Goal: Task Accomplishment & Management: Use online tool/utility

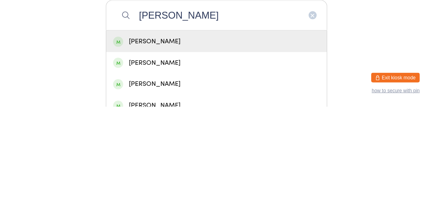
type input "[PERSON_NAME]"
click at [176, 140] on div "[PERSON_NAME]" at bounding box center [216, 134] width 207 height 11
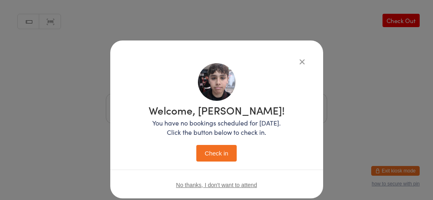
scroll to position [19, 0]
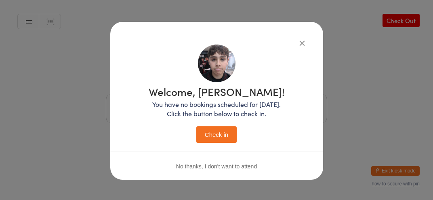
click at [220, 137] on button "Check in" at bounding box center [217, 134] width 40 height 17
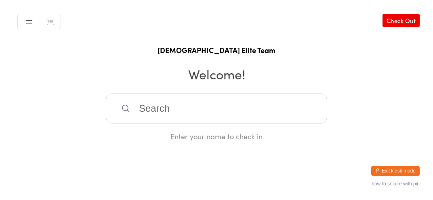
click at [291, 116] on input "search" at bounding box center [217, 108] width 222 height 30
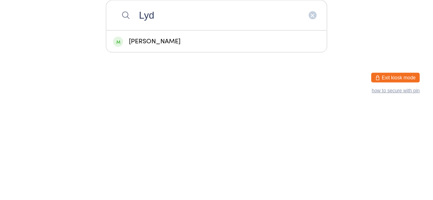
type input "Lyd"
click at [155, 135] on div "[PERSON_NAME]" at bounding box center [216, 134] width 221 height 21
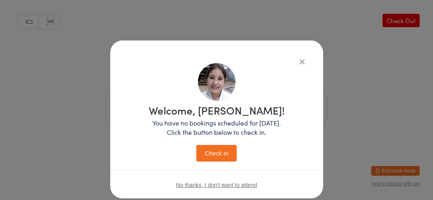
click at [217, 155] on button "Check in" at bounding box center [217, 153] width 40 height 17
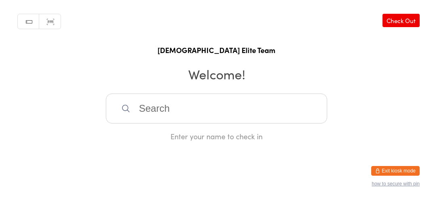
click at [231, 118] on input "search" at bounding box center [217, 108] width 222 height 30
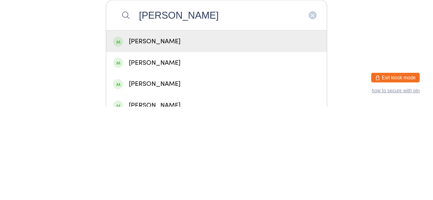
type input "[PERSON_NAME]"
click at [235, 145] on div "[PERSON_NAME]" at bounding box center [216, 134] width 221 height 21
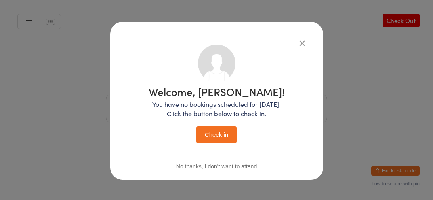
click at [220, 133] on button "Check in" at bounding box center [217, 134] width 40 height 17
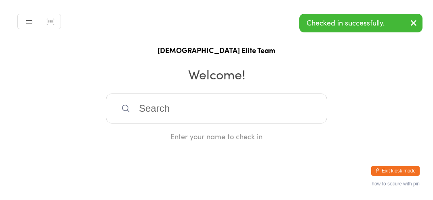
click at [246, 141] on div "Enter your name to check in" at bounding box center [217, 136] width 222 height 10
click at [276, 120] on input "search" at bounding box center [217, 108] width 222 height 30
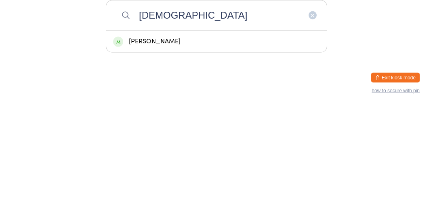
type input "[DEMOGRAPHIC_DATA]"
click at [176, 140] on div "[PERSON_NAME]" at bounding box center [216, 134] width 207 height 11
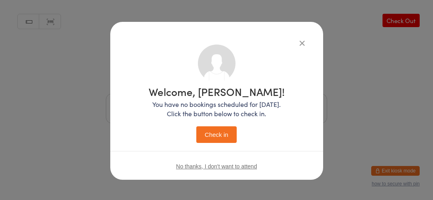
click at [219, 137] on button "Check in" at bounding box center [217, 134] width 40 height 17
